Goal: Task Accomplishment & Management: Manage account settings

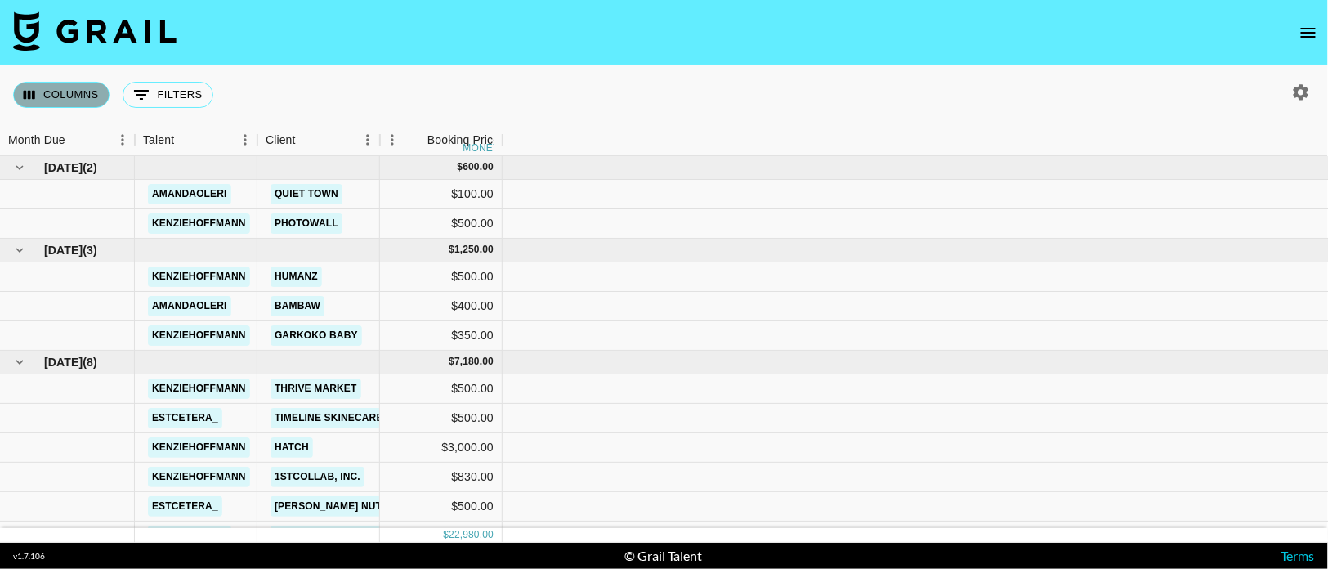
click at [85, 87] on button "Columns" at bounding box center [61, 95] width 96 height 26
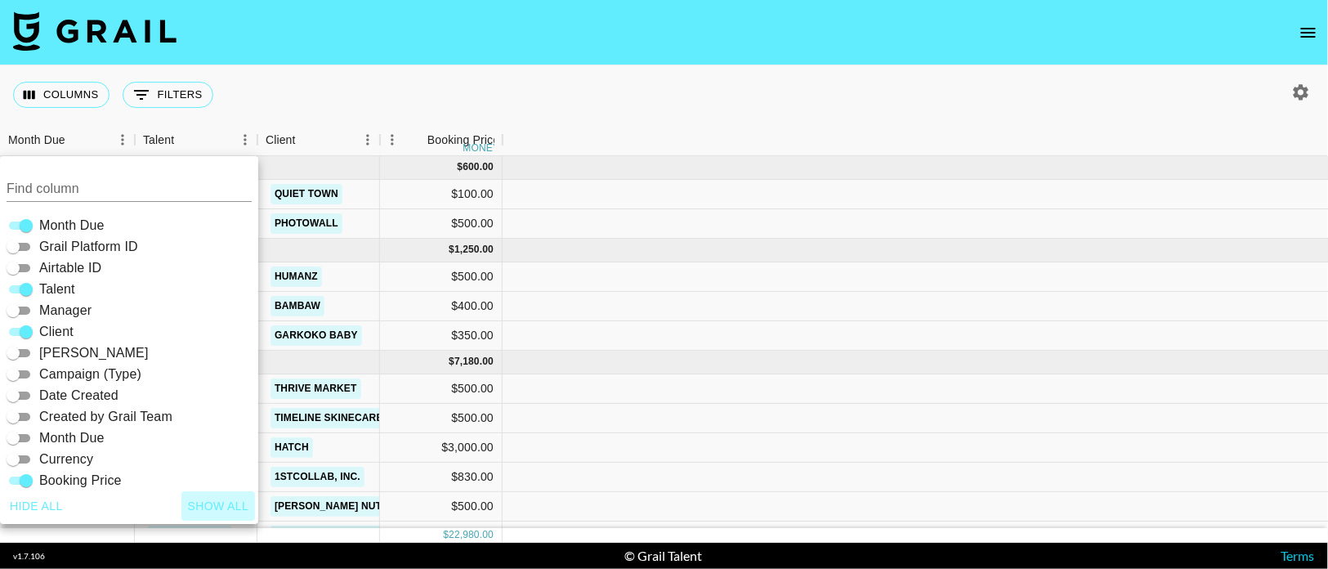
click at [228, 502] on button "Show all" at bounding box center [218, 506] width 74 height 30
checkbox input "true"
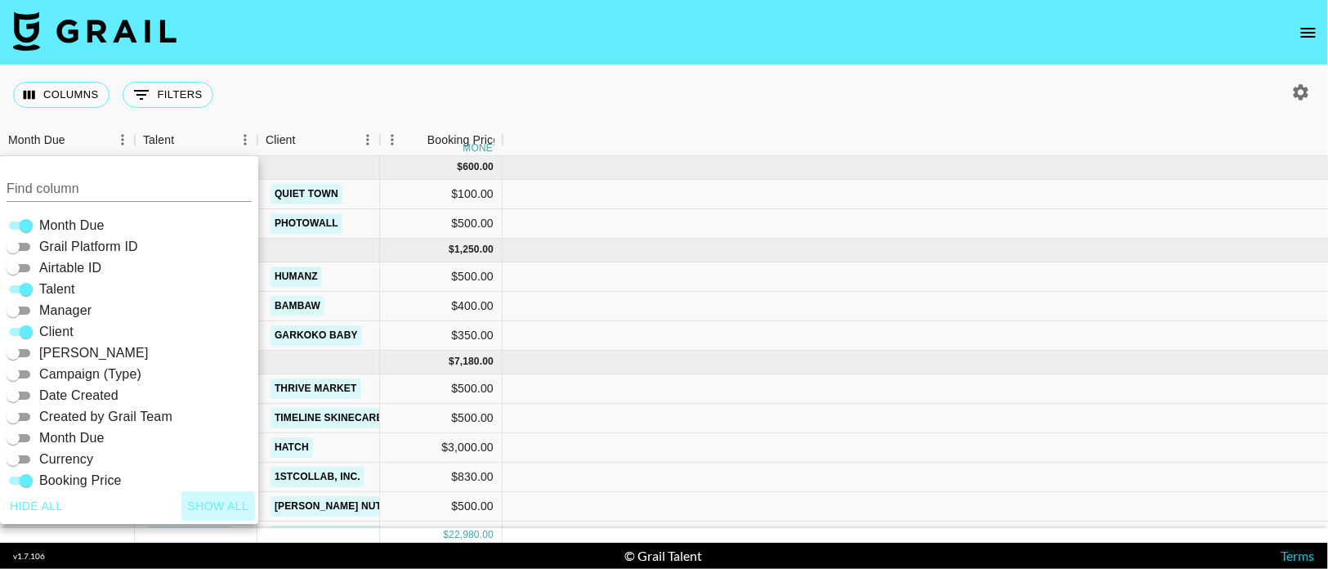
checkbox input "true"
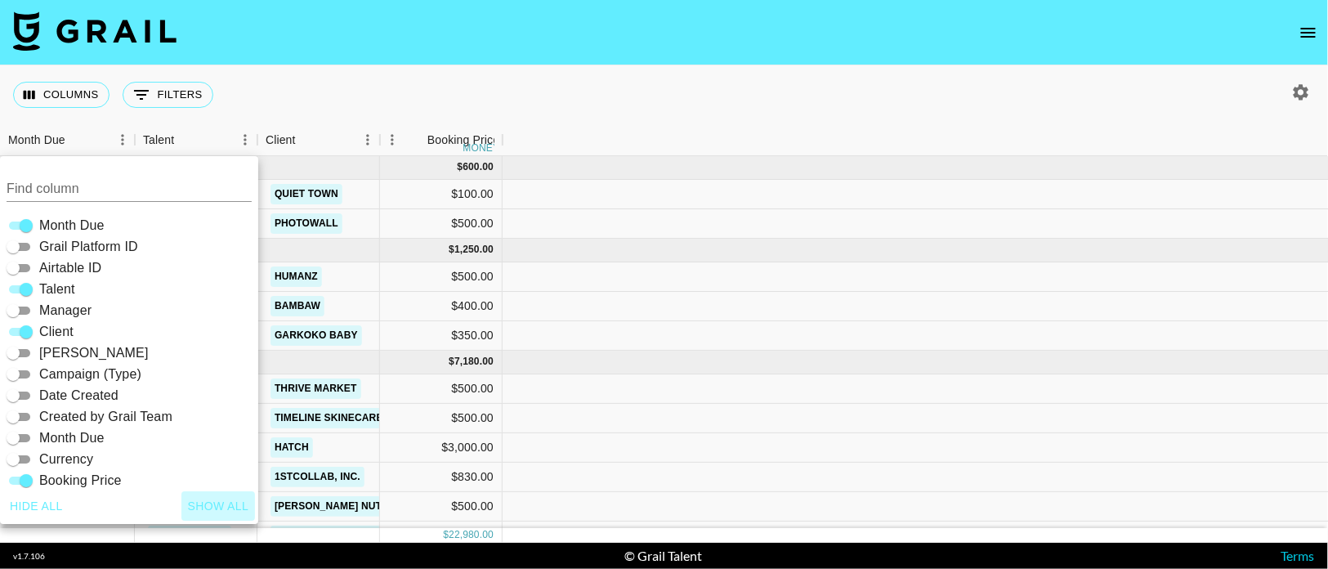
checkbox input "true"
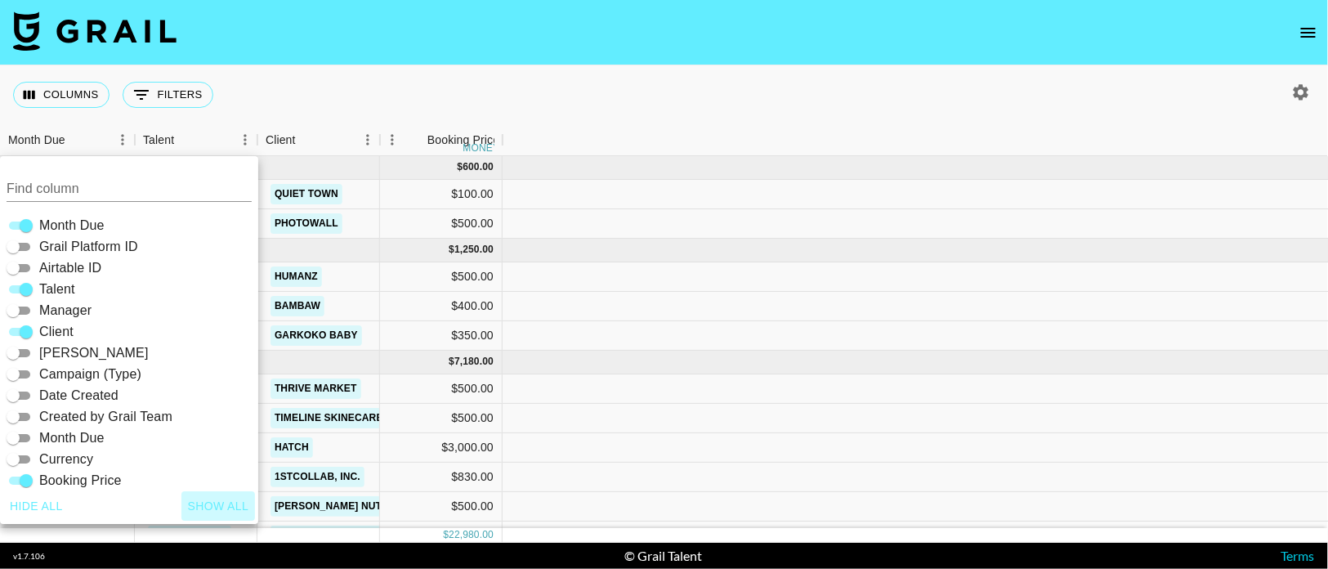
checkbox input "true"
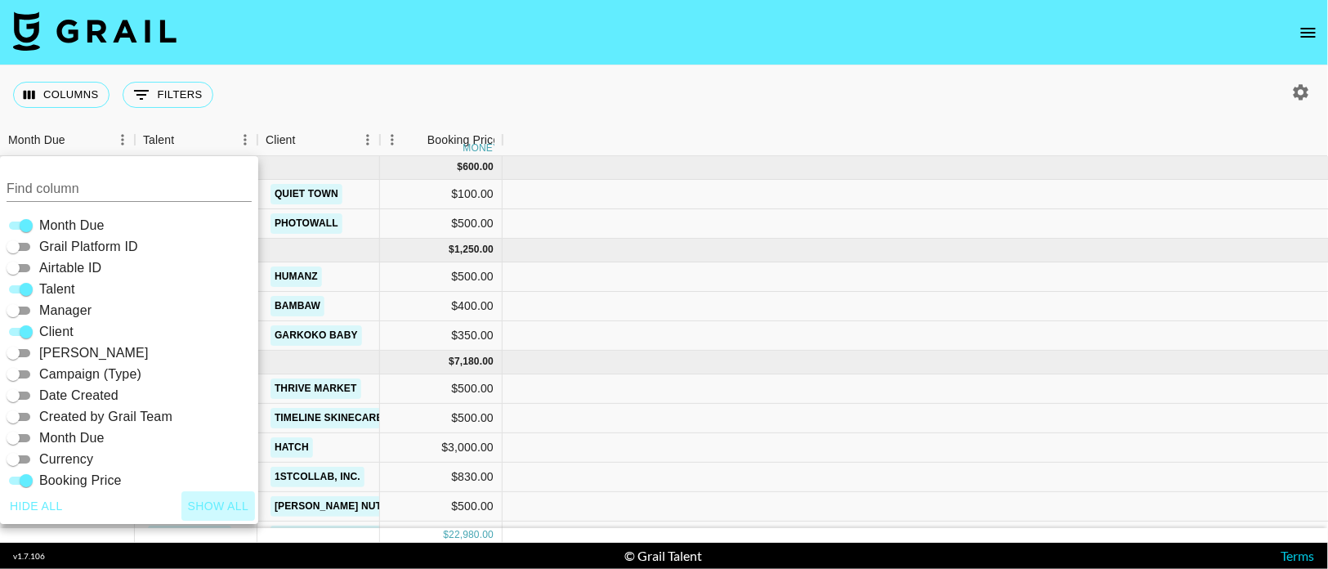
checkbox input "true"
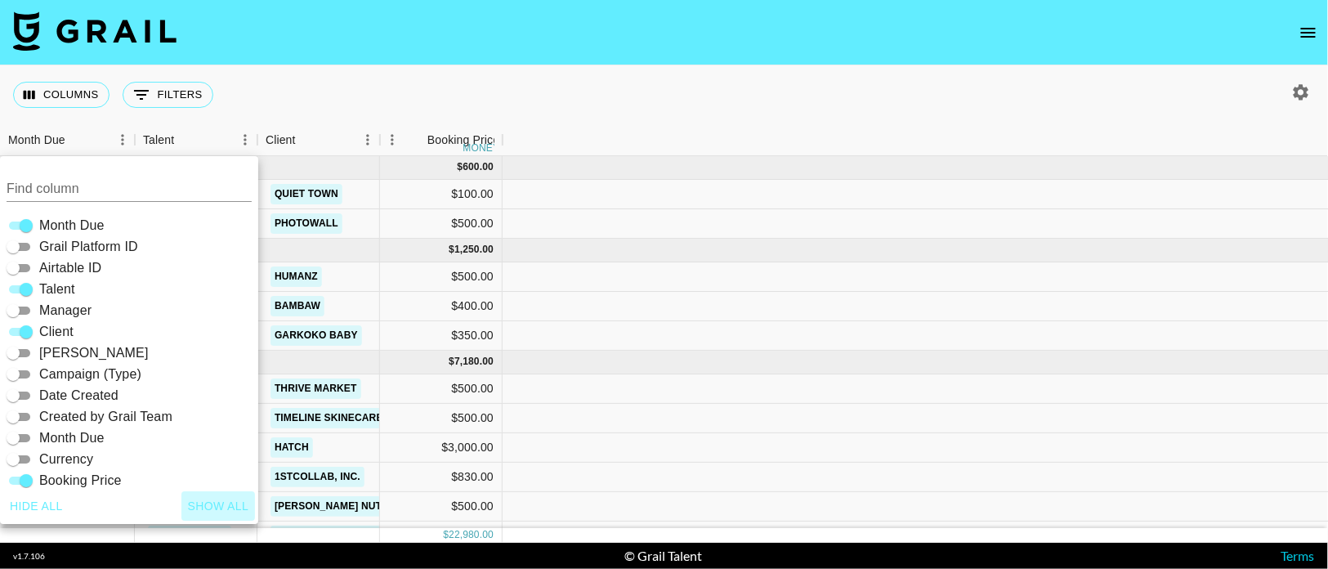
checkbox input "true"
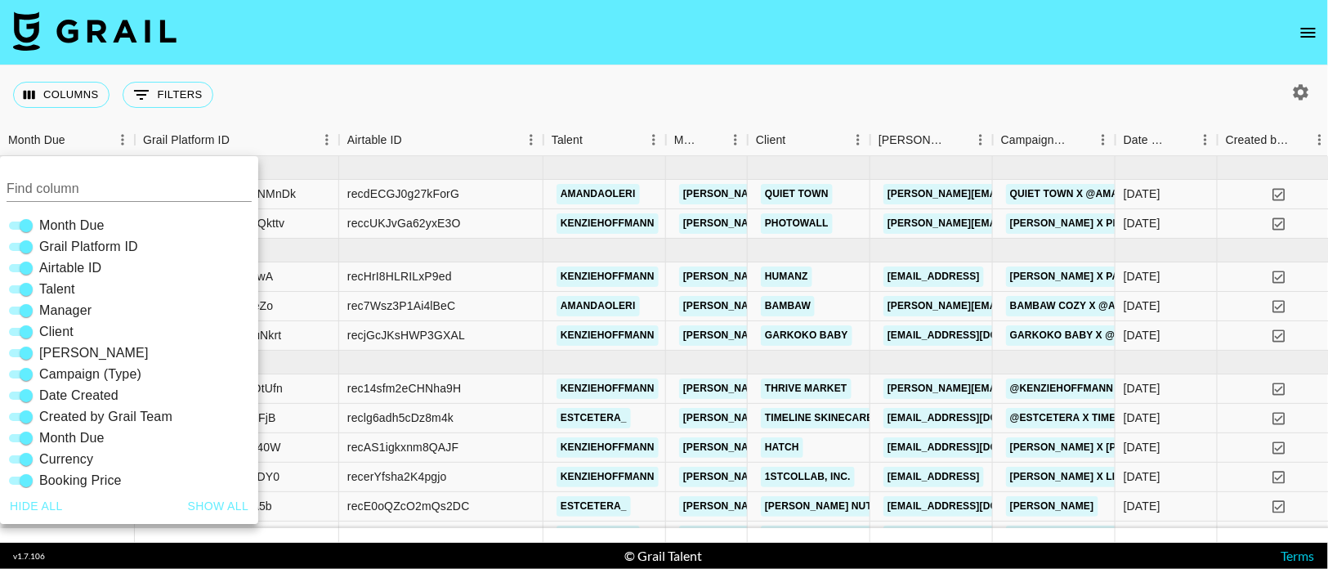
click at [505, 82] on div "Columns 0 Filters + Booking" at bounding box center [664, 94] width 1328 height 59
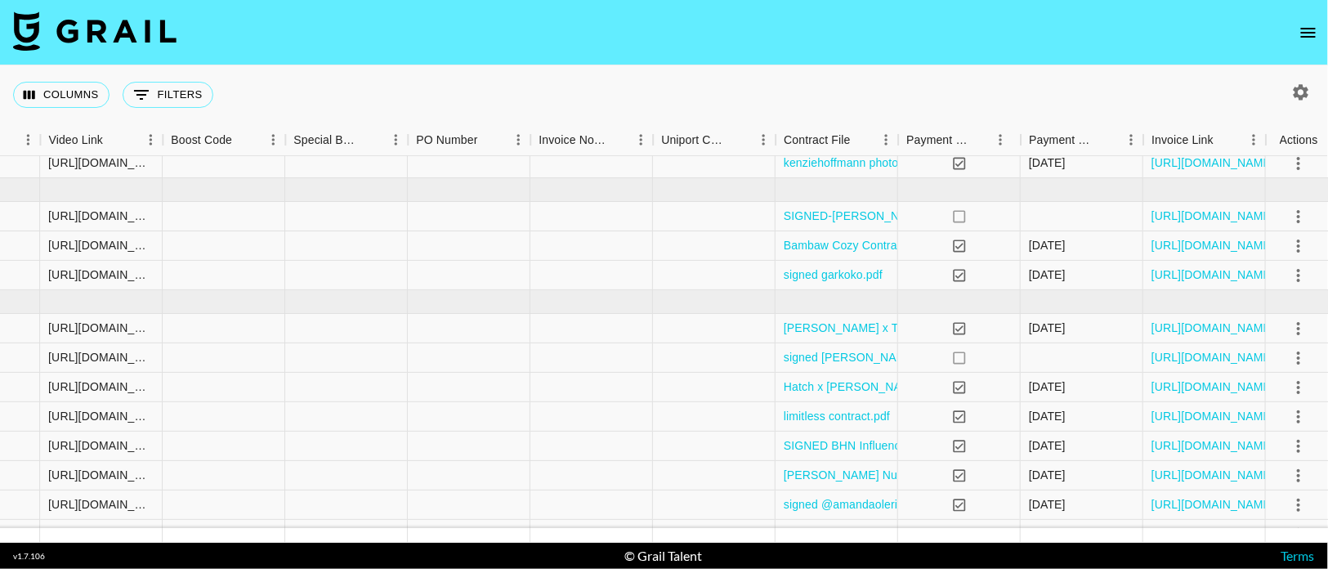
scroll to position [60, 2138]
click at [1229, 210] on link "[URL][DOMAIN_NAME]" at bounding box center [1211, 216] width 123 height 16
